Goal: Task Accomplishment & Management: Use online tool/utility

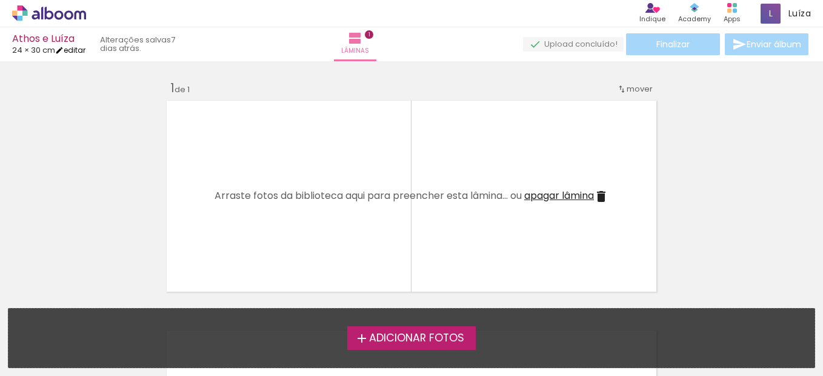
click at [85, 53] on link "editar" at bounding box center [70, 50] width 30 height 10
type input "24"
type input "60"
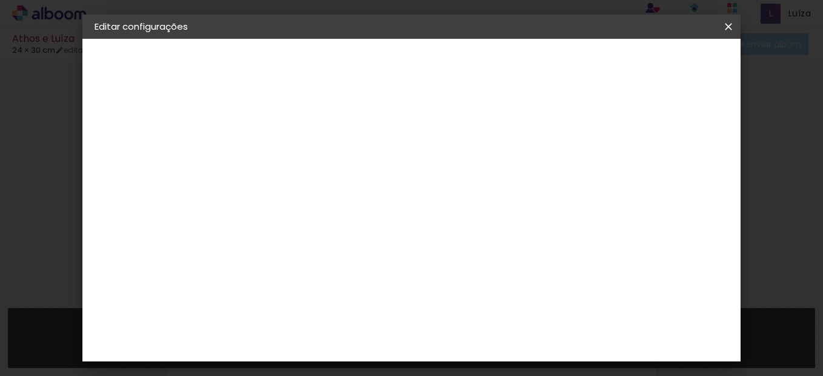
click at [334, 265] on input "24" at bounding box center [322, 268] width 32 height 18
type input "20"
type paper-input "20"
click at [395, 187] on span "30" at bounding box center [392, 190] width 20 height 18
click at [392, 193] on span "30" at bounding box center [392, 190] width 20 height 18
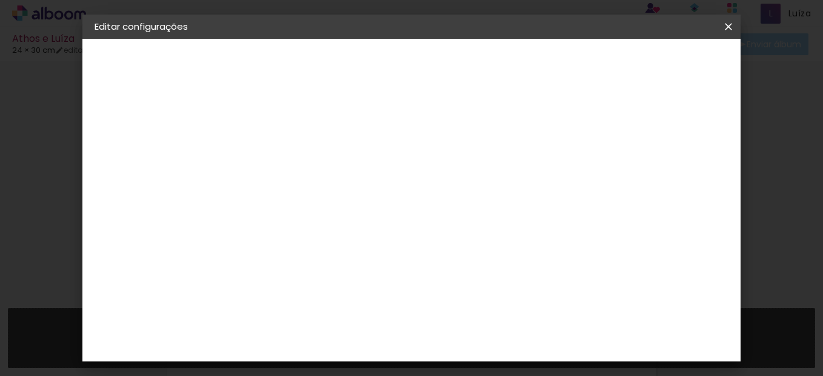
click at [394, 193] on span "30" at bounding box center [392, 190] width 20 height 18
click at [485, 267] on input "60" at bounding box center [478, 268] width 32 height 18
click at [370, 194] on div "30 cm" at bounding box center [399, 189] width 173 height 30
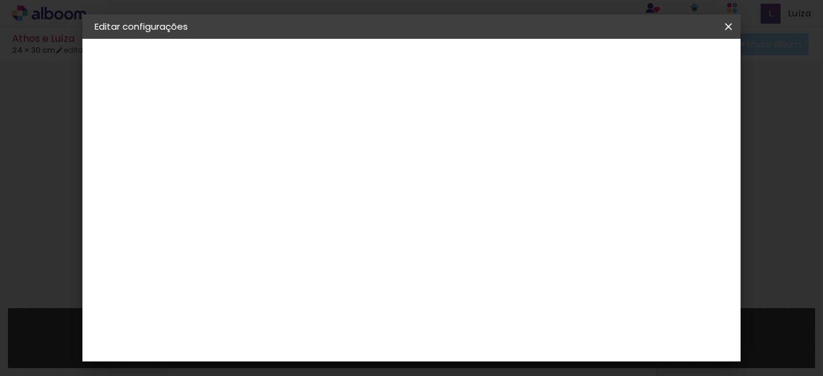
scroll to position [115, 0]
click at [480, 264] on input "60" at bounding box center [478, 268] width 32 height 18
click at [486, 268] on input "60" at bounding box center [478, 268] width 32 height 18
type input "40"
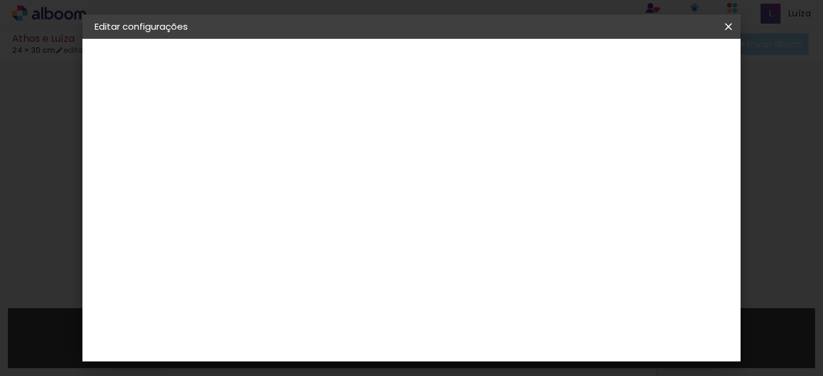
type paper-input "40"
click at [476, 63] on span "Salvar configurações" at bounding box center [445, 68] width 62 height 17
click at [476, 67] on span "Salvar configurações" at bounding box center [445, 68] width 62 height 17
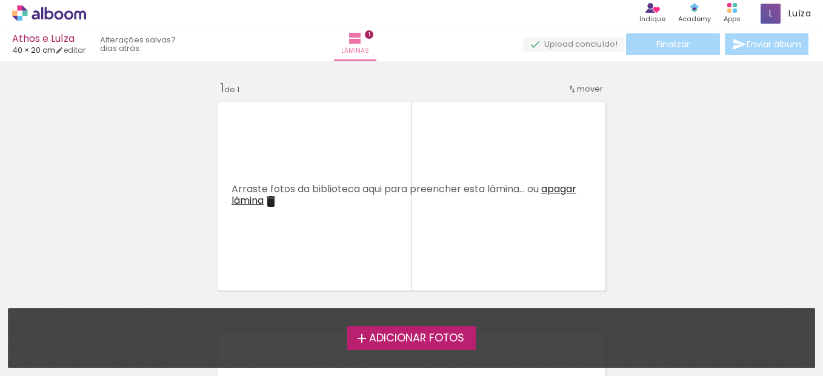
scroll to position [121, 0]
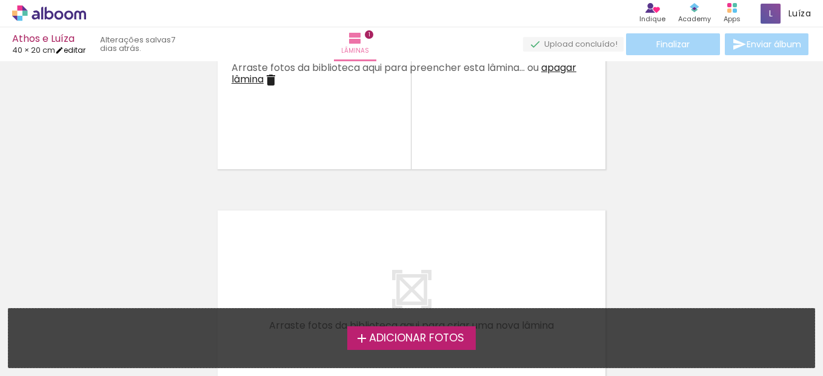
click at [82, 52] on link "editar" at bounding box center [70, 50] width 30 height 10
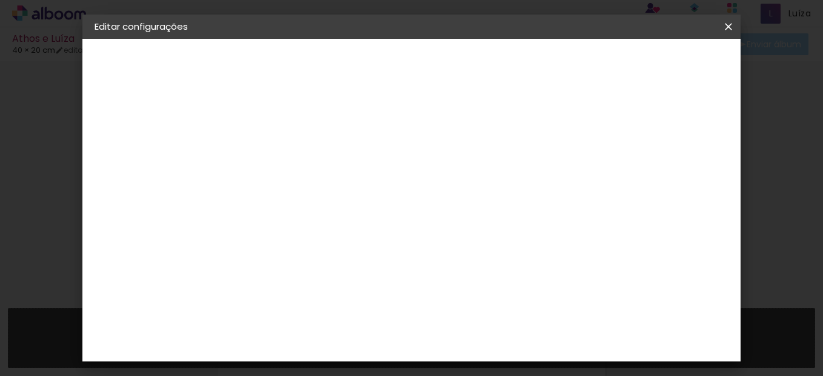
scroll to position [128, 0]
click at [167, 121] on div "2. Especificações" at bounding box center [161, 124] width 133 height 15
click at [723, 29] on iron-icon at bounding box center [728, 27] width 15 height 12
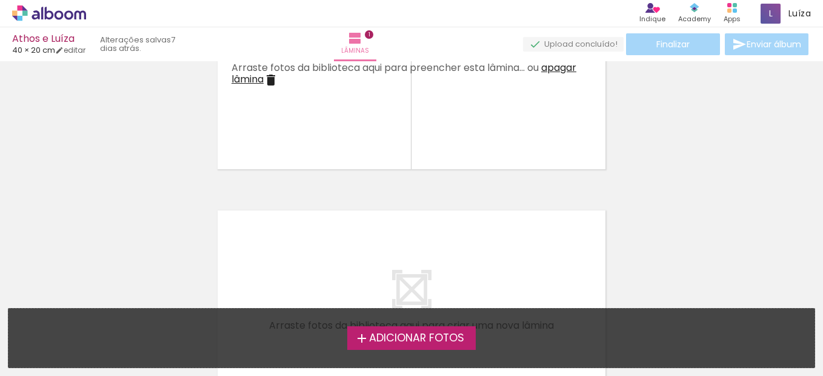
click at [447, 36] on body "link( href="../../bower_components/polymer/polymer.html" rel="import" ) picture…" at bounding box center [411, 188] width 823 height 376
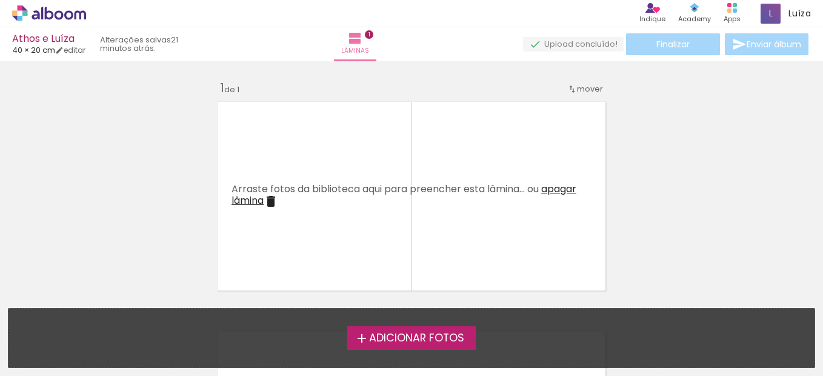
click at [374, 342] on span "Adicionar Fotos" at bounding box center [416, 338] width 95 height 11
click at [0, 0] on input "file" at bounding box center [0, 0] width 0 height 0
